Goal: Find specific page/section: Find specific page/section

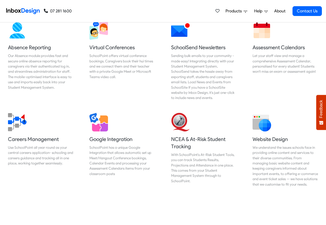
scroll to position [433, 0]
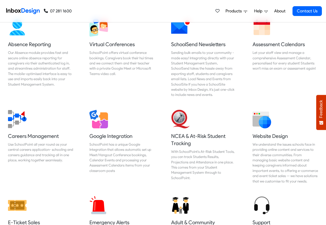
click at [235, 2] on div "Products Mobile APP Pricing Free Webinars & Training Browse all Features Login …" at bounding box center [267, 11] width 109 height 22
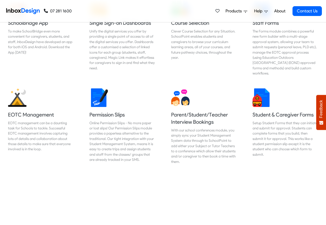
scroll to position [216, 0]
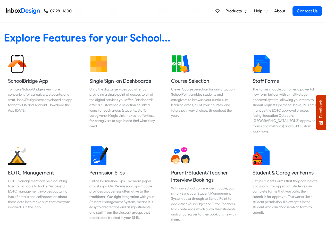
click at [234, 3] on div "Products Mobile APP Pricing Free Webinars & Training Browse all Features Login …" at bounding box center [267, 11] width 109 height 22
click at [232, 2] on div "Products Mobile APP Pricing Free Webinars & Training Browse all Features Login …" at bounding box center [267, 11] width 109 height 22
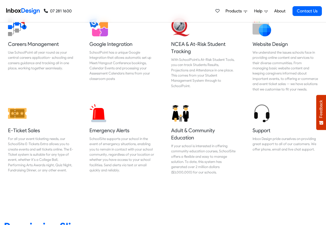
scroll to position [526, 0]
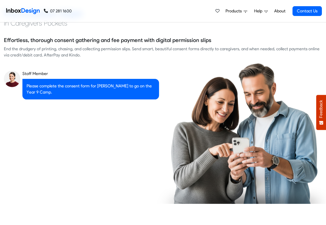
checkbox input "true"
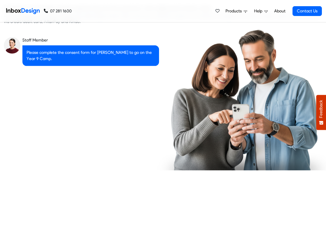
checkbox input "true"
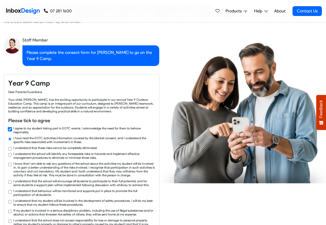
checkbox input "true"
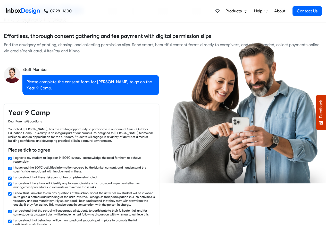
checkbox input "false"
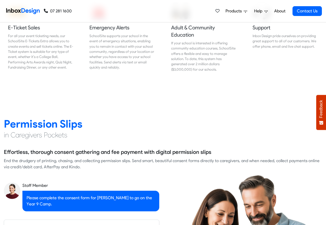
checkbox input "false"
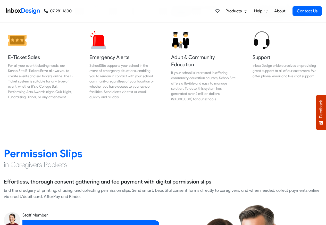
checkbox input "false"
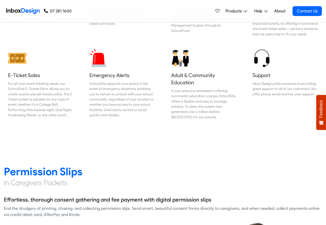
checkbox input "false"
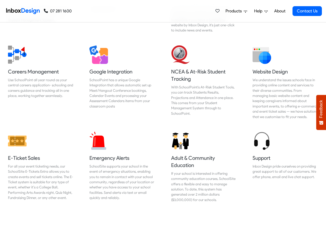
checkbox input "false"
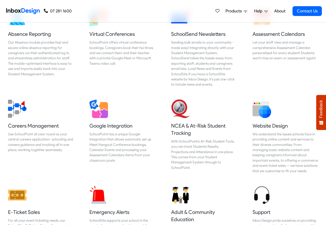
checkbox input "false"
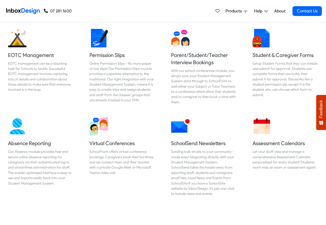
checkbox input "false"
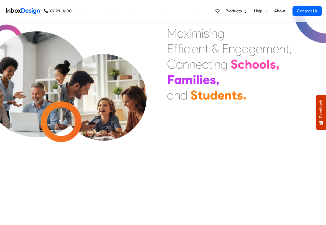
scroll to position [0, 0]
